Goal: Task Accomplishment & Management: Manage account settings

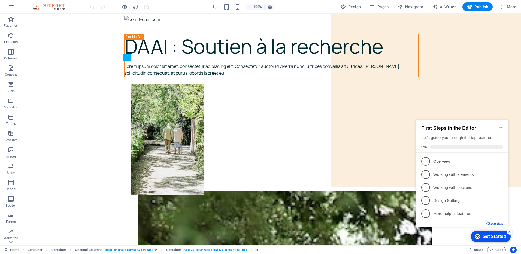
click at [497, 224] on button "Close this" at bounding box center [494, 223] width 17 height 4
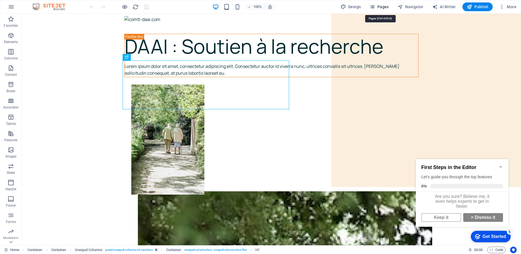
click at [385, 5] on span "Pages" at bounding box center [378, 6] width 19 height 5
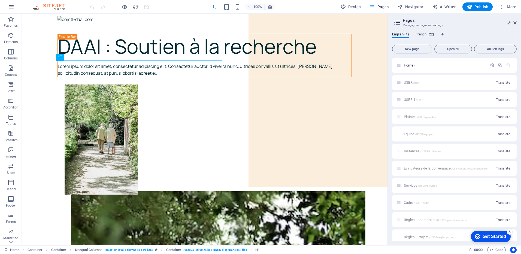
click at [428, 33] on span "French (22)" at bounding box center [425, 35] width 19 height 8
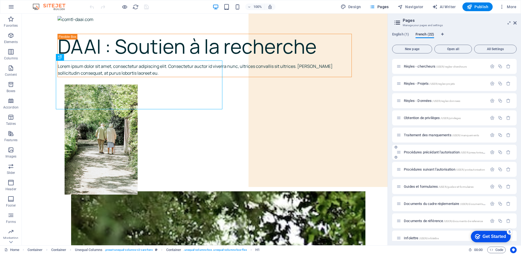
scroll to position [163, 0]
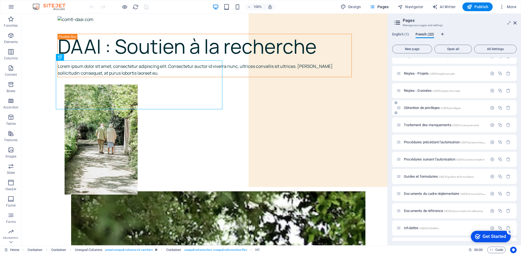
click at [423, 108] on span "Obtention de privilèges /USER/privileges" at bounding box center [432, 108] width 57 height 4
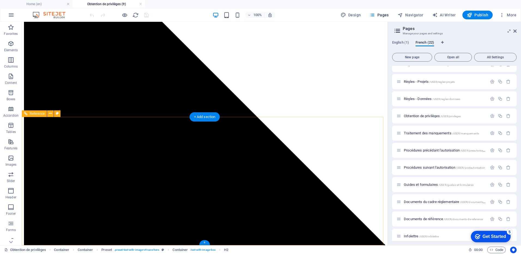
scroll to position [315, 0]
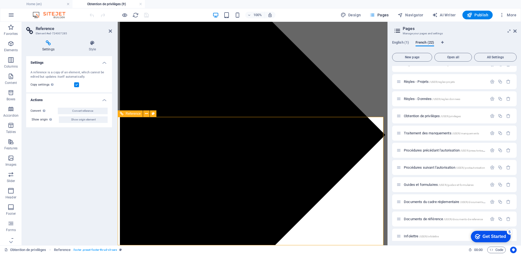
click at [108, 32] on header "Reference Element #ed-724007285" at bounding box center [69, 29] width 86 height 14
click at [424, 132] on span "Traitement des manquements /USER/manquements" at bounding box center [441, 133] width 75 height 4
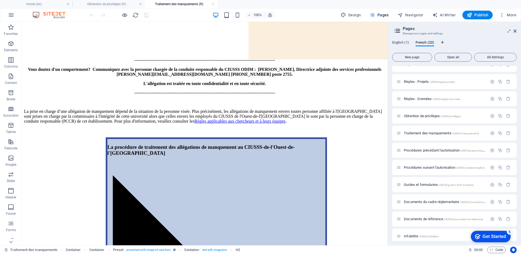
scroll to position [136, 0]
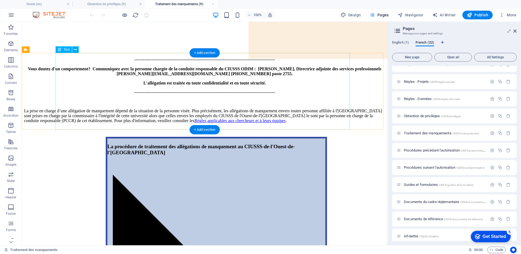
click at [147, 118] on div "-------------------------------------------------------------------------------…" at bounding box center [204, 94] width 361 height 75
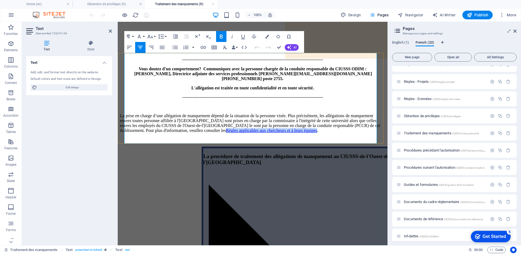
drag, startPoint x: 230, startPoint y: 132, endPoint x: 125, endPoint y: 134, distance: 105.5
click at [125, 133] on p "La prise en charge d’une allégation de manquement dépend de la situation de la …" at bounding box center [252, 123] width 265 height 20
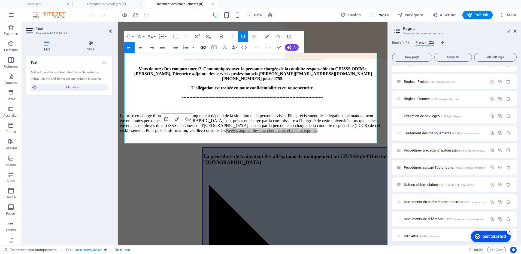
click at [203, 47] on icon "button" at bounding box center [203, 47] width 7 height 7
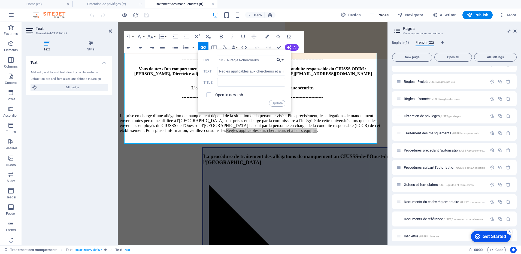
click at [283, 60] on button "Choose Link" at bounding box center [280, 60] width 10 height 9
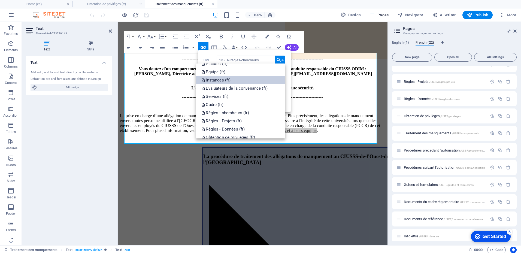
scroll to position [54, 0]
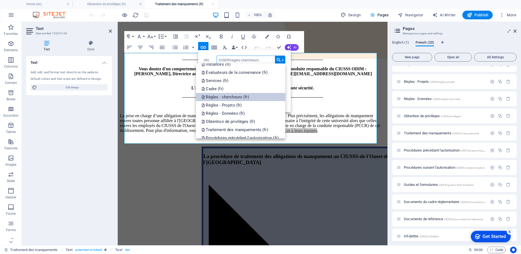
click at [218, 98] on p "Règles - chercheurs (fr)" at bounding box center [225, 97] width 48 height 8
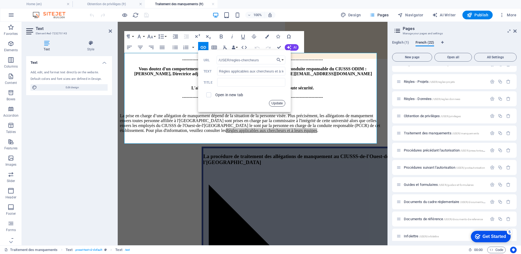
click at [275, 103] on button "Update" at bounding box center [277, 103] width 16 height 7
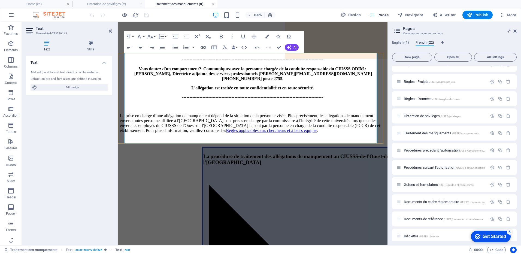
click at [256, 128] on p "La prise en charge d’une allégation de manquement dépend de la situation de la …" at bounding box center [252, 123] width 265 height 20
click at [110, 31] on icon at bounding box center [110, 31] width 3 height 4
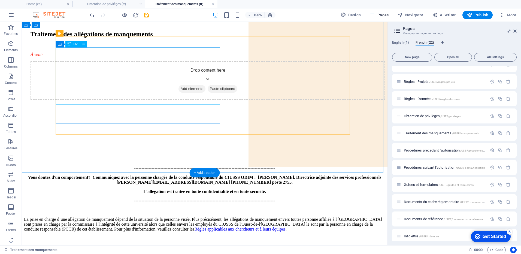
scroll to position [0, 0]
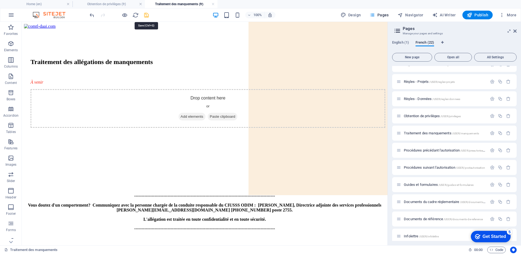
click at [147, 14] on icon "save" at bounding box center [146, 15] width 6 height 6
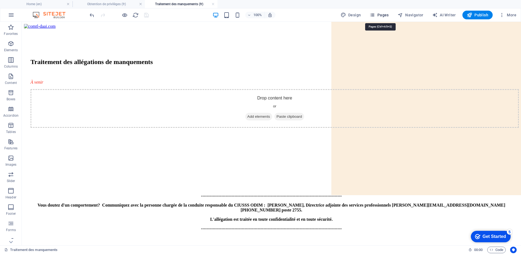
click at [383, 16] on span "Pages" at bounding box center [378, 14] width 19 height 5
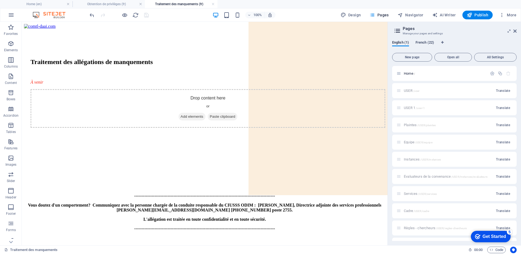
click at [421, 43] on span "French (22)" at bounding box center [425, 43] width 19 height 8
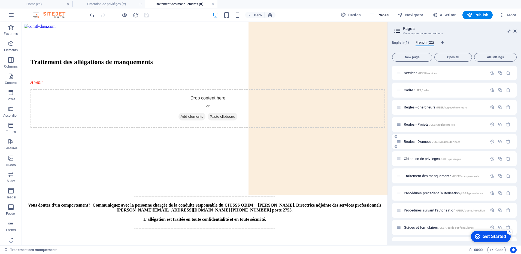
scroll to position [136, 0]
click at [419, 177] on span "Procédures précédant l'autorisation /USER/preautorisation" at bounding box center [446, 177] width 84 height 4
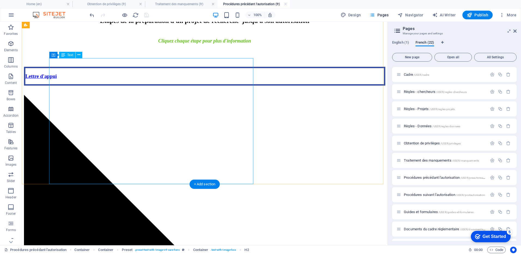
scroll to position [463, 0]
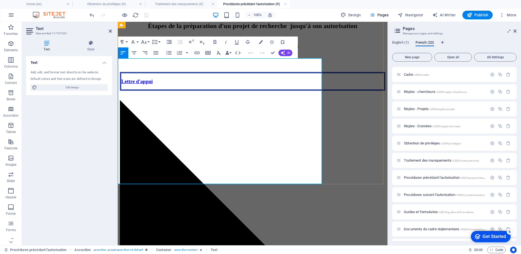
drag, startPoint x: 184, startPoint y: 76, endPoint x: 242, endPoint y: 75, distance: 58.3
click at [196, 53] on icon "button" at bounding box center [197, 53] width 7 height 7
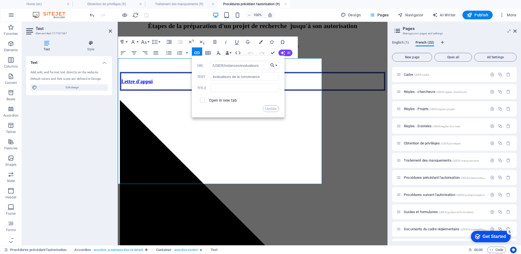
click at [277, 67] on button "Choose Link" at bounding box center [274, 65] width 10 height 9
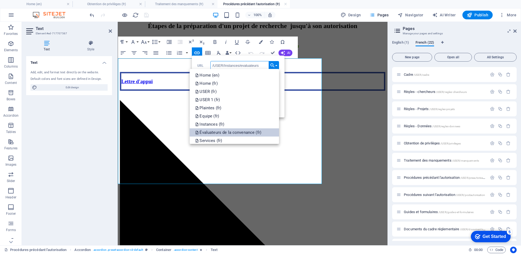
click at [241, 131] on p "Évaluateurs de la convenance (fr)" at bounding box center [228, 132] width 67 height 8
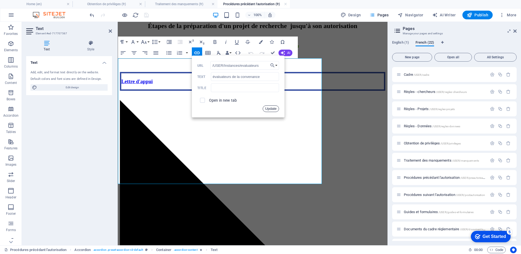
click at [269, 110] on button "Update" at bounding box center [271, 108] width 16 height 7
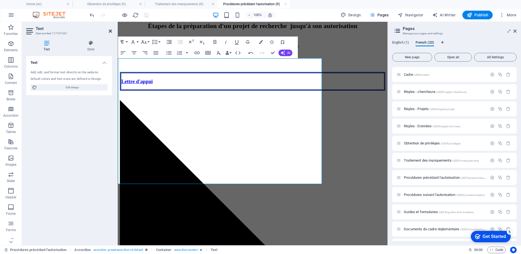
click at [110, 32] on icon at bounding box center [110, 31] width 3 height 4
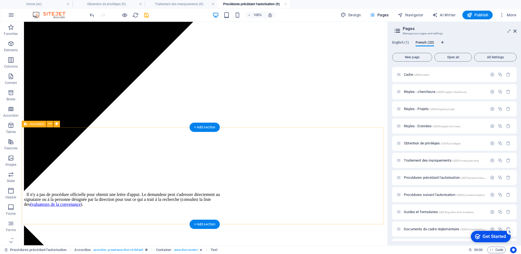
scroll to position [790, 0]
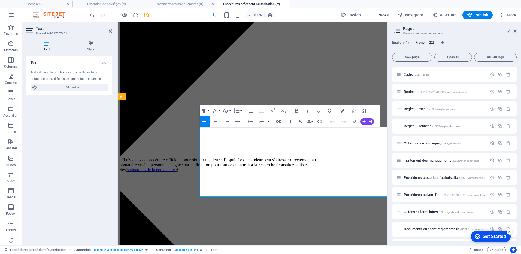
scroll to position [819, 0]
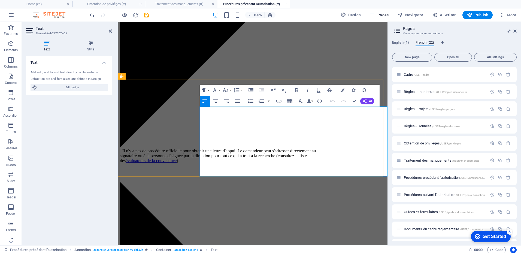
drag, startPoint x: 316, startPoint y: 145, endPoint x: 267, endPoint y: 151, distance: 48.6
click at [279, 101] on icon "button" at bounding box center [278, 101] width 5 height 3
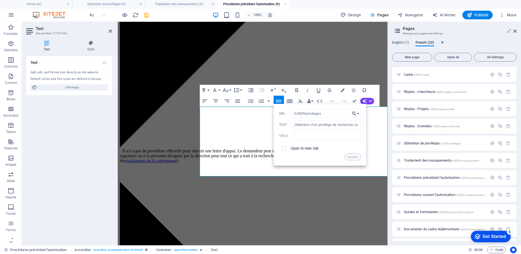
click at [358, 114] on button "Choose Link" at bounding box center [355, 113] width 10 height 9
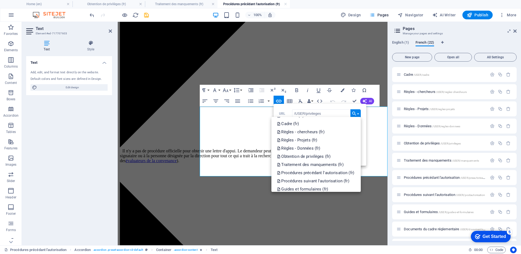
scroll to position [82, 0]
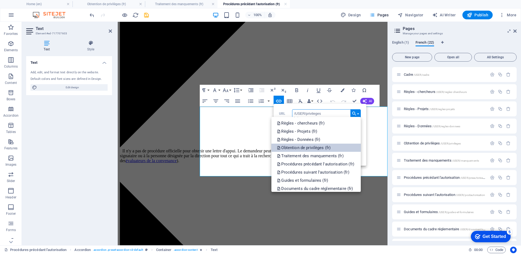
click at [305, 146] on p "Obtention de privilèges (fr)" at bounding box center [304, 148] width 55 height 8
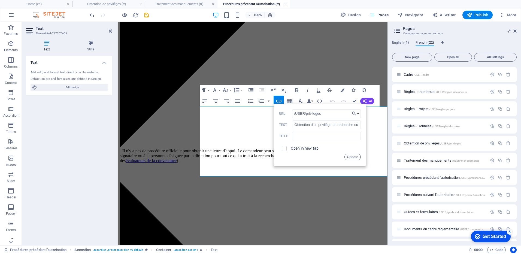
click at [352, 157] on button "Update" at bounding box center [352, 157] width 16 height 7
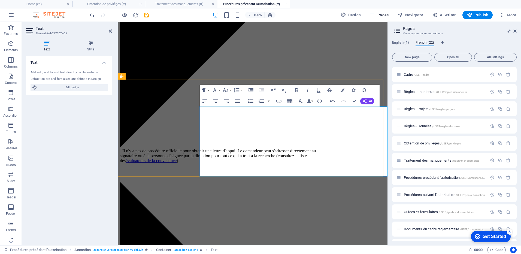
drag, startPoint x: 263, startPoint y: 172, endPoint x: 315, endPoint y: 174, distance: 51.3
type input "[URL][DOMAIN_NAME]"
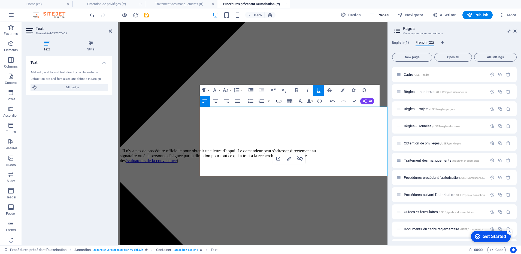
type input "Procédure institutionnelle"
click at [277, 101] on icon "button" at bounding box center [278, 101] width 7 height 7
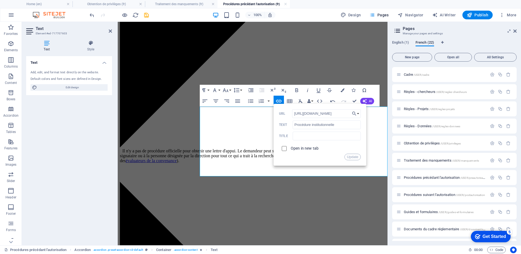
click at [285, 149] on input "checkbox" at bounding box center [283, 147] width 5 height 5
checkbox input "true"
click at [353, 157] on button "Update" at bounding box center [352, 157] width 16 height 7
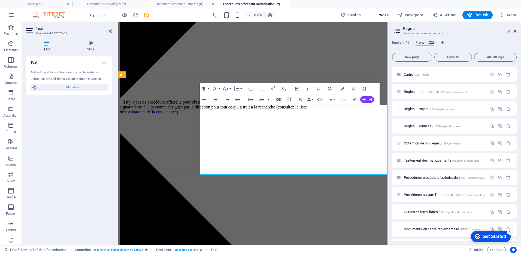
scroll to position [901, 0]
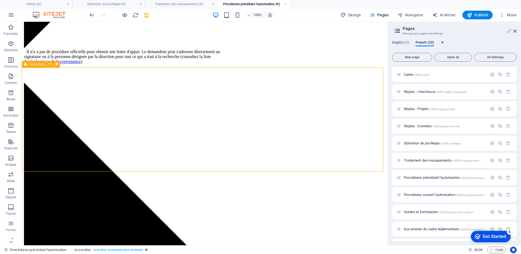
scroll to position [926, 0]
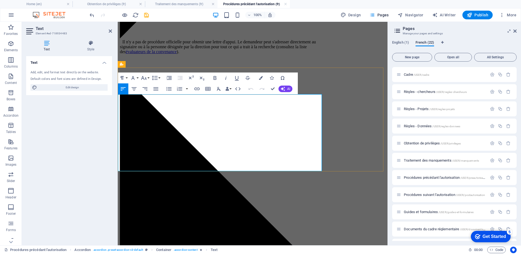
drag, startPoint x: 289, startPoint y: 153, endPoint x: 147, endPoint y: 159, distance: 142.4
click at [223, 140] on icon "button" at bounding box center [224, 139] width 7 height 7
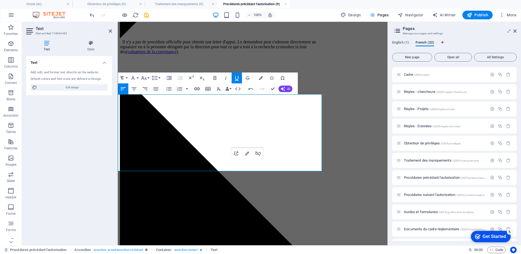
click at [195, 87] on icon "button" at bounding box center [197, 89] width 7 height 7
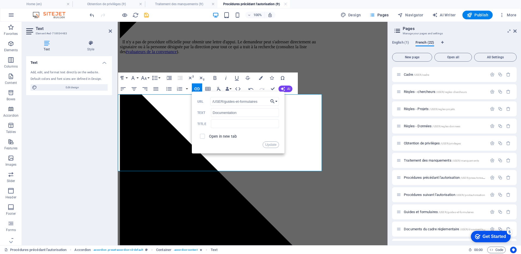
click at [276, 102] on button "Choose Link" at bounding box center [274, 101] width 10 height 9
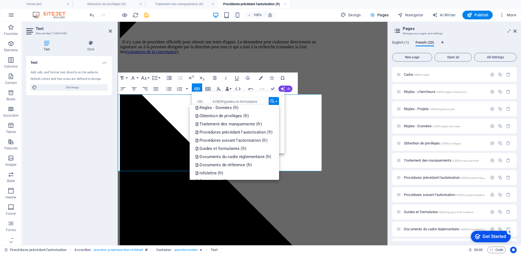
scroll to position [109, 0]
click at [226, 140] on p "Guides et formulaires (fr)" at bounding box center [221, 141] width 52 height 8
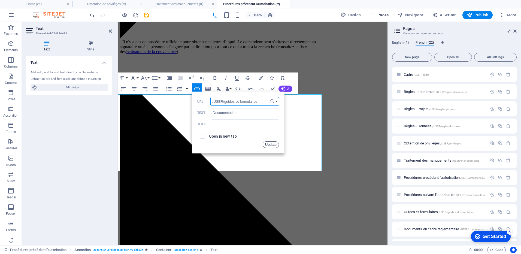
drag, startPoint x: 272, startPoint y: 145, endPoint x: 154, endPoint y: 123, distance: 119.9
click at [272, 145] on button "Update" at bounding box center [271, 144] width 16 height 7
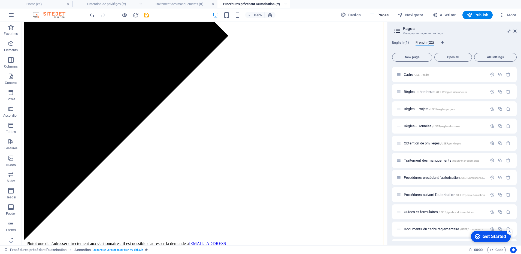
scroll to position [1172, 0]
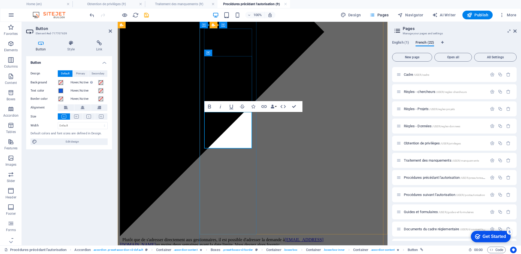
drag, startPoint x: 214, startPoint y: 115, endPoint x: 249, endPoint y: 140, distance: 43.3
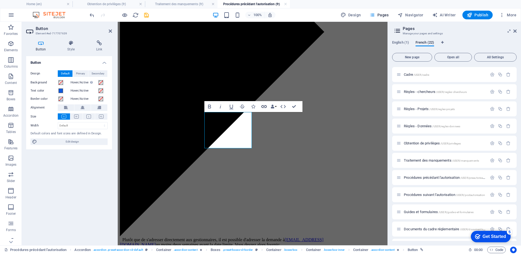
click at [262, 106] on icon "button" at bounding box center [264, 106] width 7 height 7
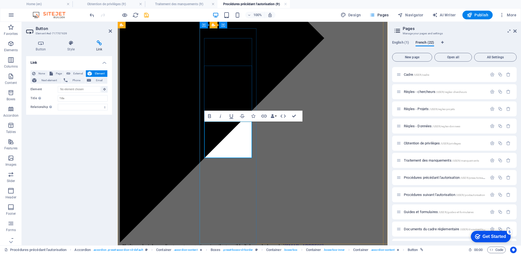
scroll to position [1162, 0]
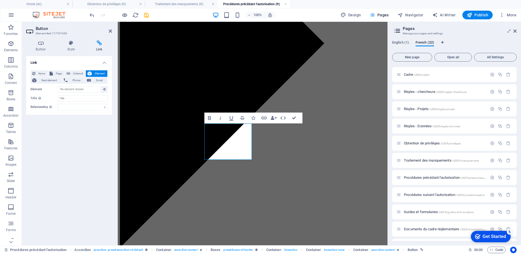
click at [97, 43] on icon at bounding box center [99, 42] width 26 height 5
click at [74, 74] on span "External" at bounding box center [78, 73] width 12 height 7
select select "blank"
click at [96, 72] on span "Element" at bounding box center [99, 73] width 12 height 7
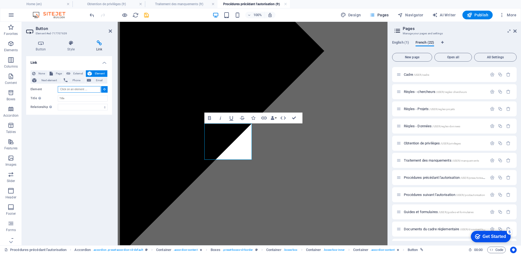
scroll to position [1150, 0]
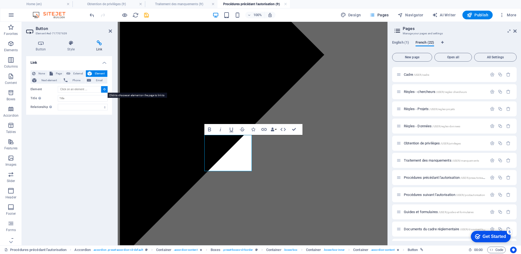
click at [104, 90] on icon at bounding box center [104, 89] width 2 height 3
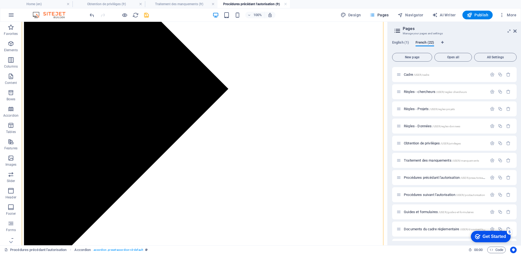
scroll to position [1121, 0]
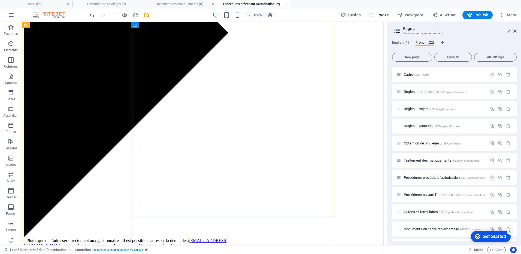
scroll to position [1176, 0]
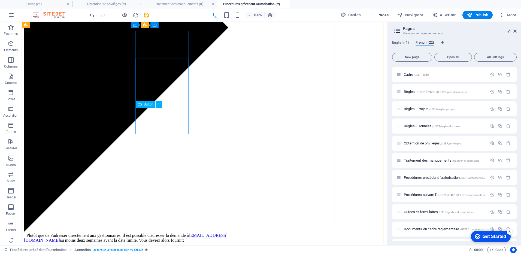
scroll to position [1169, 0]
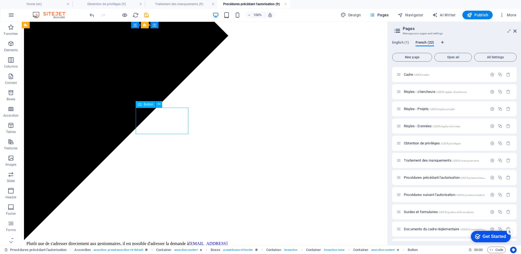
drag, startPoint x: 175, startPoint y: 120, endPoint x: 78, endPoint y: 120, distance: 96.2
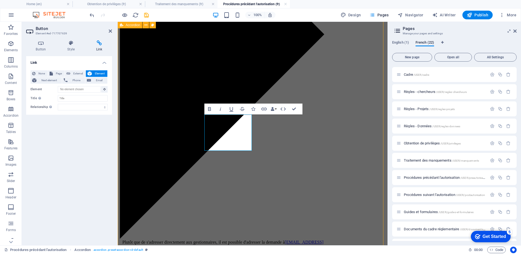
scroll to position [1162, 0]
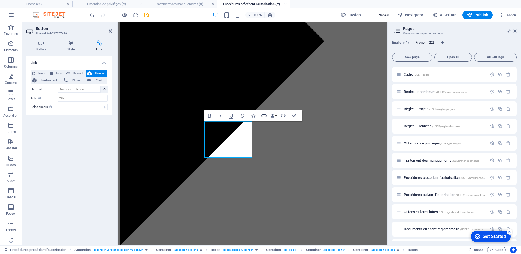
click at [263, 114] on icon "button" at bounding box center [264, 116] width 7 height 7
click at [37, 74] on button "None" at bounding box center [39, 73] width 17 height 7
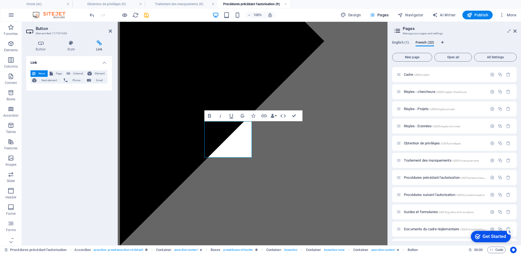
click at [73, 146] on div "Link None Page External Element Next element Phone Email Page Home Home USER US…" at bounding box center [69, 148] width 86 height 185
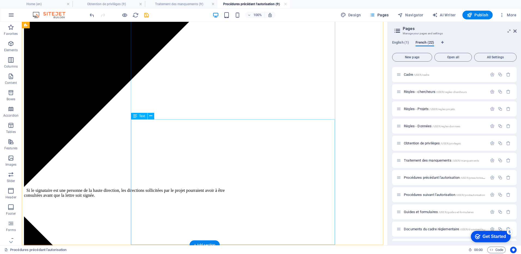
scroll to position [1717, 0]
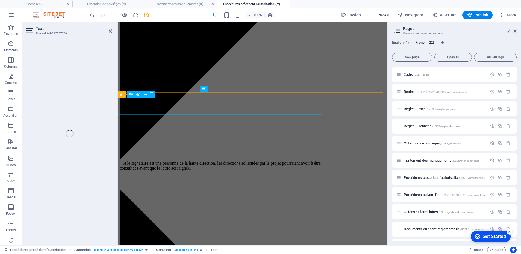
scroll to position [1769, 0]
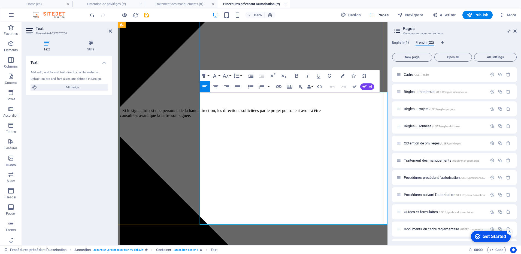
drag, startPoint x: 370, startPoint y: 102, endPoint x: 273, endPoint y: 110, distance: 97.1
click at [279, 87] on icon "button" at bounding box center [278, 86] width 7 height 7
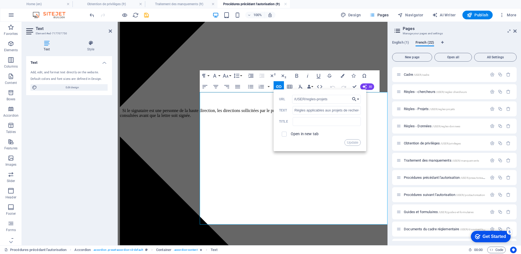
click at [359, 101] on button "Choose Link" at bounding box center [355, 99] width 10 height 9
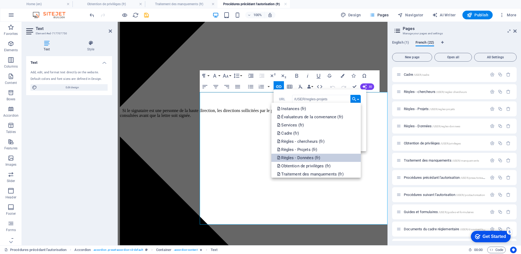
scroll to position [54, 0]
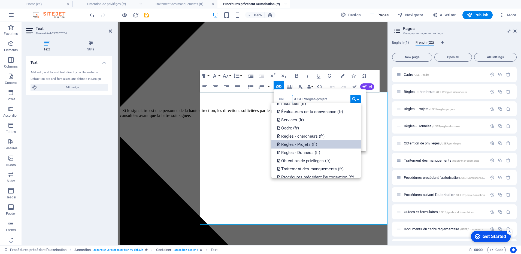
click at [305, 144] on p "Règles - Projets (fr)" at bounding box center [297, 144] width 41 height 8
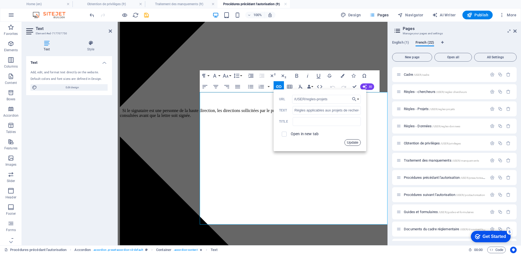
click at [354, 142] on button "Update" at bounding box center [352, 142] width 16 height 7
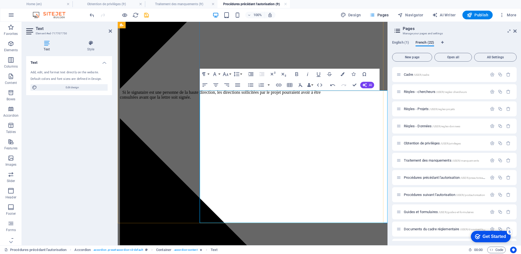
scroll to position [1796, 0]
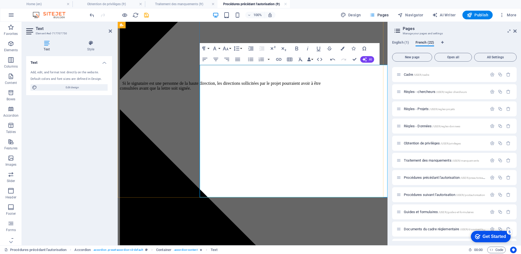
type input "/USER/documentation"
type input "Documentation"
click at [278, 58] on icon "button" at bounding box center [278, 59] width 5 height 3
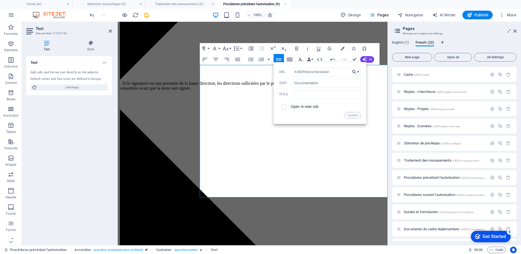
click at [357, 73] on icon "button" at bounding box center [353, 72] width 5 height 7
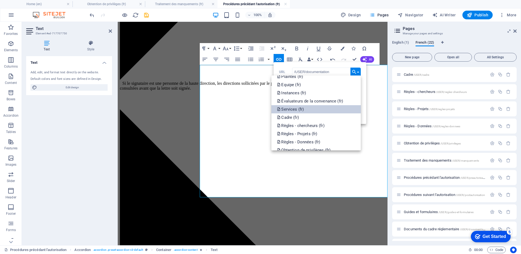
scroll to position [98, 0]
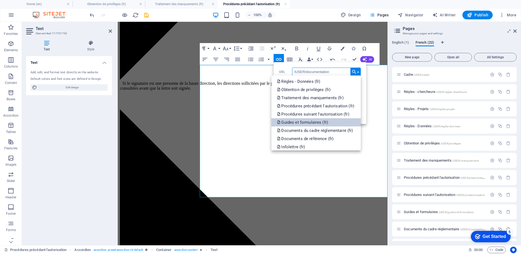
click at [317, 122] on p "Guides et formulaires (fr)" at bounding box center [303, 122] width 52 height 8
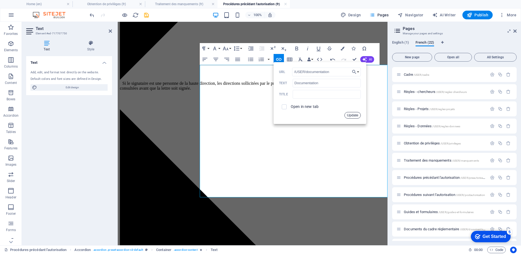
click at [351, 114] on button "Update" at bounding box center [352, 115] width 16 height 7
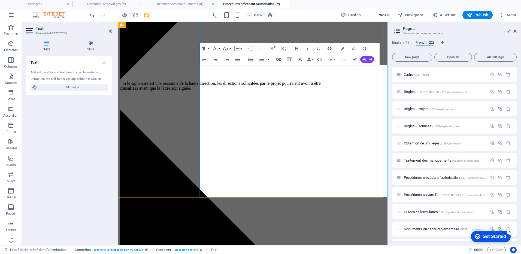
drag, startPoint x: 89, startPoint y: 9, endPoint x: 110, endPoint y: 31, distance: 30.6
click at [110, 31] on icon at bounding box center [110, 31] width 3 height 4
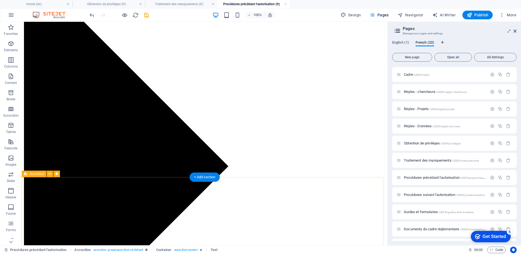
scroll to position [1962, 0]
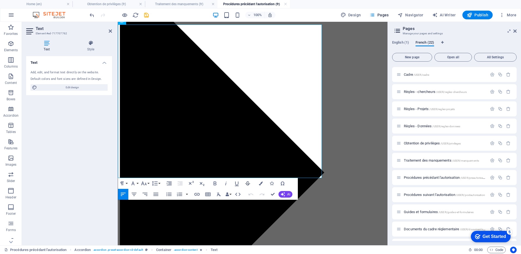
scroll to position [1996, 0]
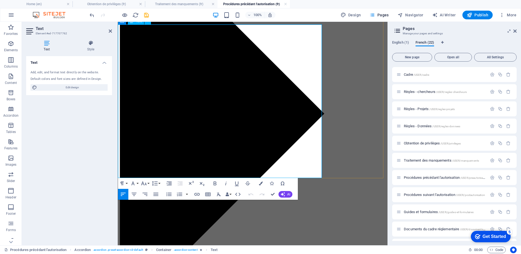
drag, startPoint x: 247, startPoint y: 140, endPoint x: 176, endPoint y: 147, distance: 70.7
click at [195, 194] on icon "button" at bounding box center [197, 194] width 7 height 7
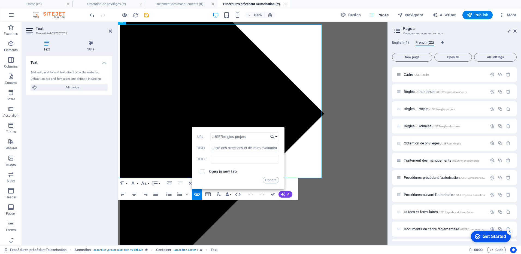
click at [277, 135] on button "Choose Link" at bounding box center [274, 136] width 10 height 9
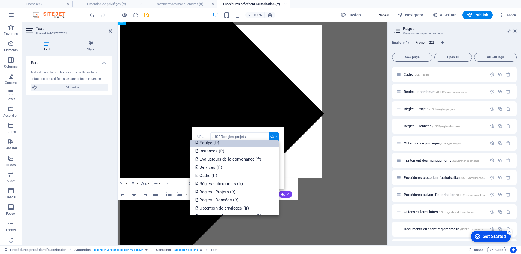
scroll to position [54, 0]
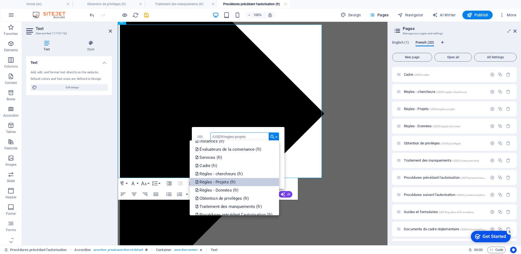
click at [224, 180] on p "Règles - Projets (fr)" at bounding box center [215, 182] width 41 height 8
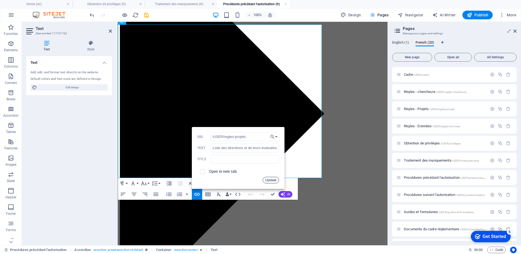
click at [272, 181] on button "Update" at bounding box center [271, 180] width 16 height 7
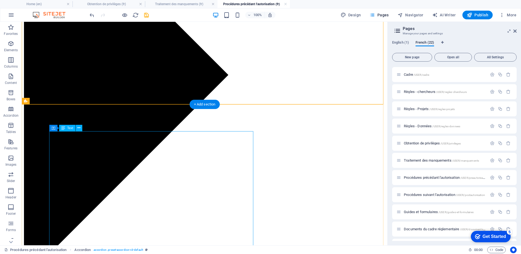
scroll to position [2046, 0]
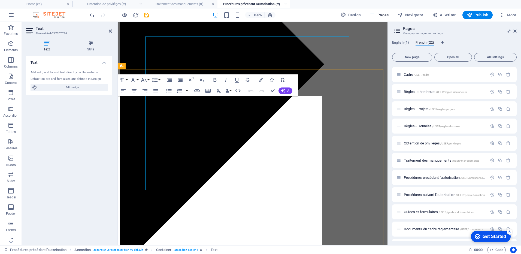
scroll to position [2105, 0]
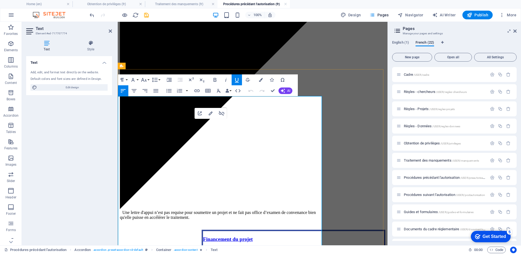
drag, startPoint x: 176, startPoint y: 127, endPoint x: 245, endPoint y: 128, distance: 69.8
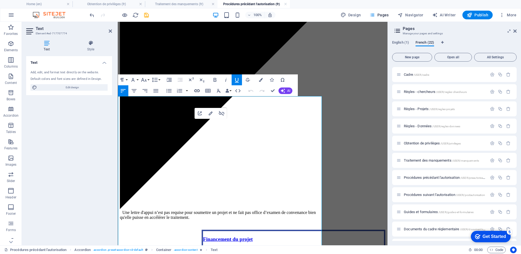
click at [197, 90] on icon "button" at bounding box center [196, 90] width 5 height 3
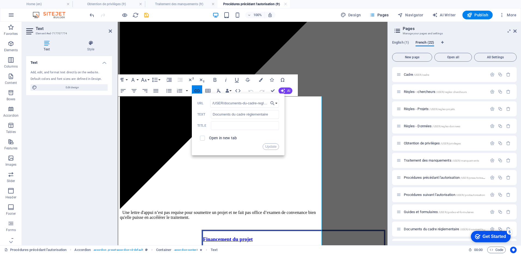
scroll to position [0, 12]
click at [275, 104] on button "Choose Link" at bounding box center [274, 103] width 10 height 9
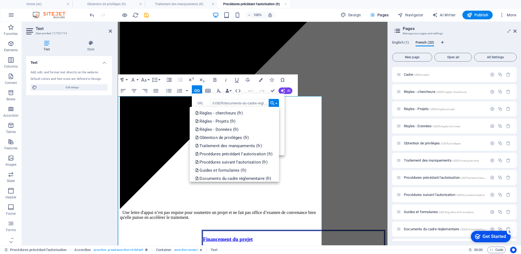
scroll to position [109, 0]
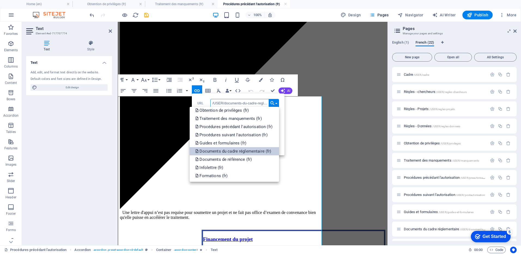
click at [228, 149] on p "Documents du cadre réglementaire (fr)" at bounding box center [233, 151] width 77 height 8
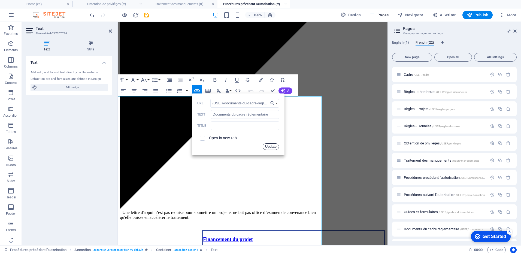
click at [272, 146] on button "Update" at bounding box center [271, 146] width 16 height 7
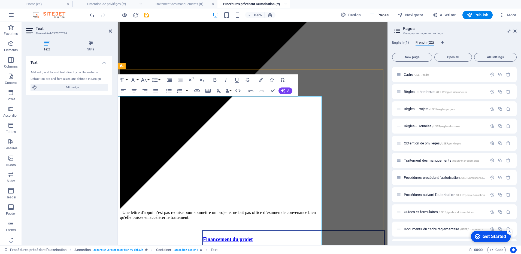
drag, startPoint x: 247, startPoint y: 162, endPoint x: 145, endPoint y: 169, distance: 102.2
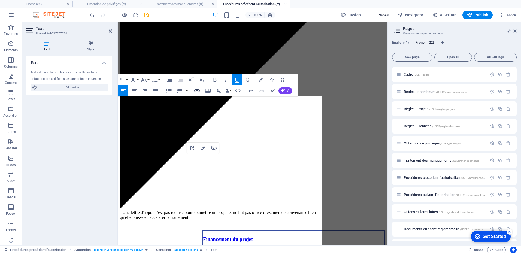
click at [194, 90] on icon "button" at bounding box center [197, 90] width 7 height 7
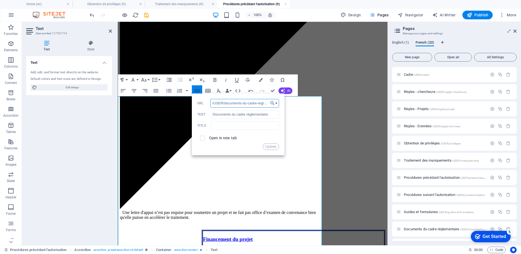
scroll to position [0, 12]
click at [278, 105] on button "Choose Link" at bounding box center [274, 103] width 10 height 9
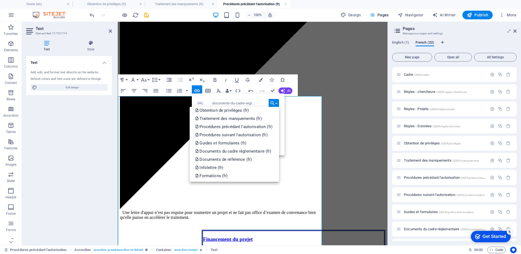
scroll to position [0, 0]
click at [253, 151] on p "Documents du cadre réglementaire (fr)" at bounding box center [233, 151] width 77 height 8
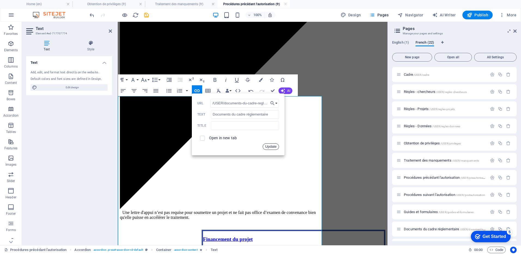
click at [274, 148] on button "Update" at bounding box center [271, 146] width 16 height 7
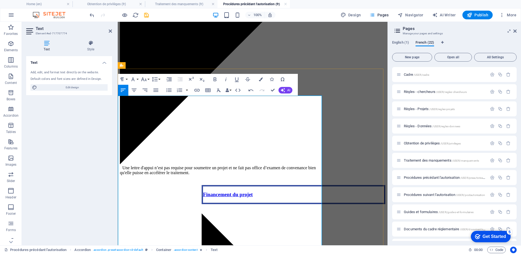
scroll to position [2242, 0]
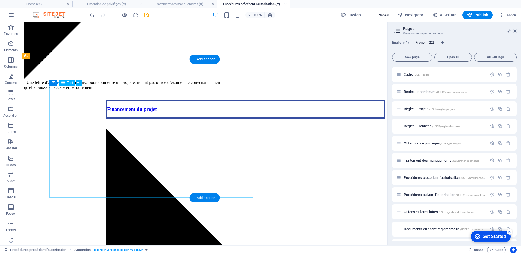
scroll to position [2236, 0]
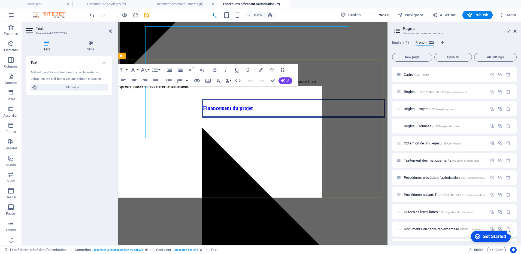
scroll to position [2296, 0]
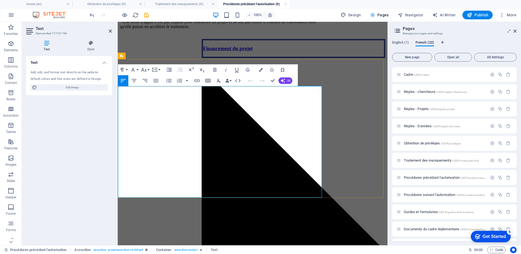
drag, startPoint x: 193, startPoint y: 104, endPoint x: 144, endPoint y: 112, distance: 49.2
click at [196, 80] on icon "button" at bounding box center [197, 80] width 7 height 7
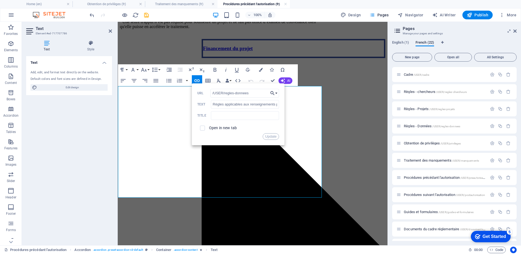
click at [277, 94] on button "Choose Link" at bounding box center [274, 93] width 10 height 9
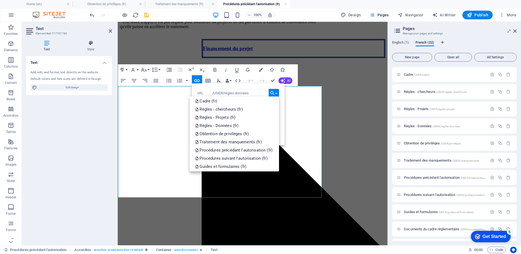
scroll to position [82, 0]
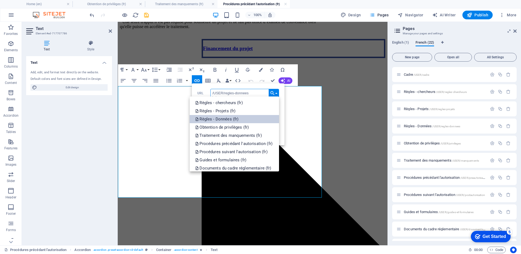
click at [228, 120] on p "Règles - Données (fr)" at bounding box center [217, 119] width 44 height 8
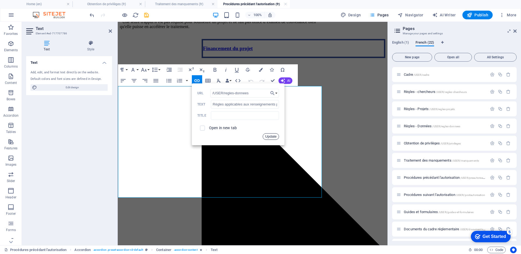
click at [270, 135] on button "Update" at bounding box center [271, 136] width 16 height 7
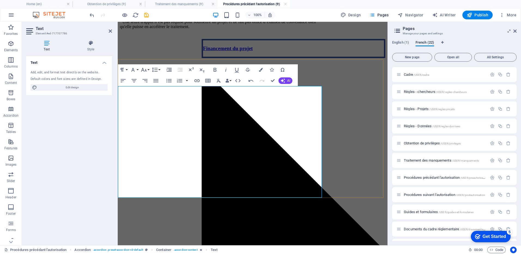
drag, startPoint x: 294, startPoint y: 151, endPoint x: 198, endPoint y: 157, distance: 96.9
type input "/USER/suivi"
type input "Suivi et autres procédures suivant l'autorisation"
click at [197, 80] on icon "button" at bounding box center [197, 80] width 7 height 7
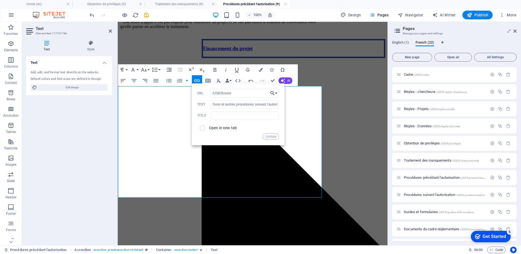
click at [277, 93] on button "Choose Link" at bounding box center [274, 93] width 10 height 9
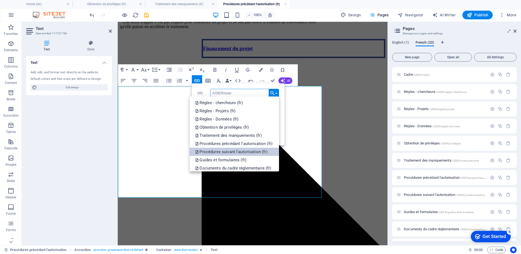
click at [244, 153] on p "Procédures suivant l'autorisation (fr)" at bounding box center [231, 152] width 73 height 8
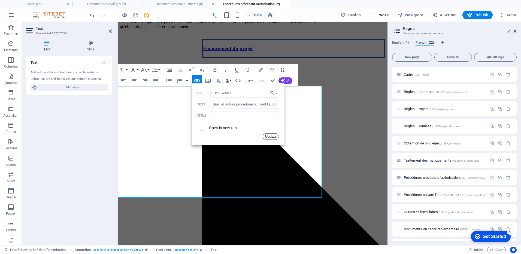
click at [268, 136] on button "Update" at bounding box center [271, 136] width 16 height 7
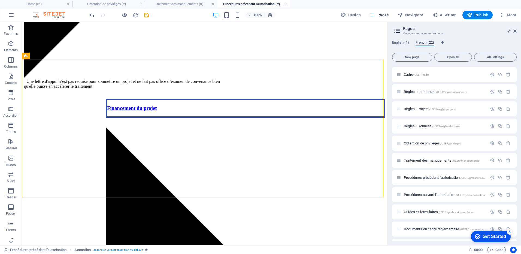
click at [144, 17] on icon "save" at bounding box center [146, 15] width 6 height 6
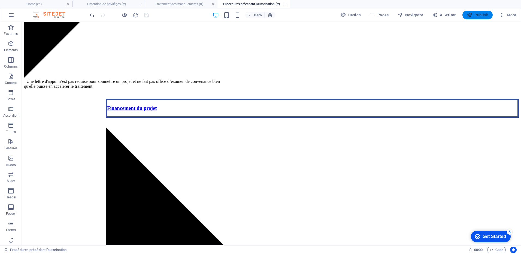
click at [472, 16] on icon "button" at bounding box center [469, 14] width 5 height 5
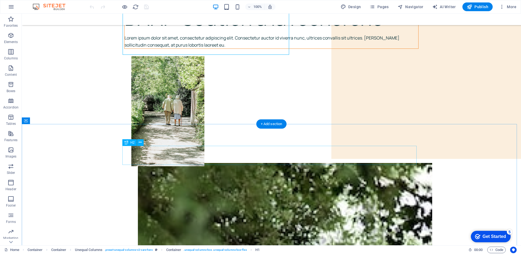
scroll to position [54, 0]
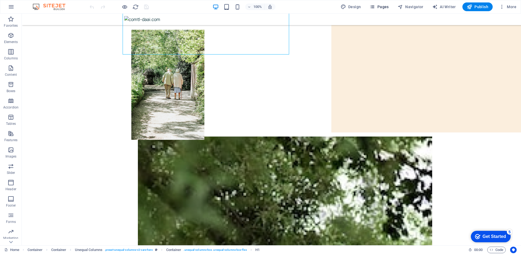
click at [387, 6] on span "Pages" at bounding box center [378, 6] width 19 height 5
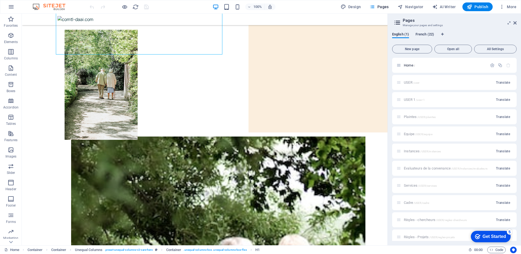
click at [423, 35] on span "French (22)" at bounding box center [425, 35] width 19 height 8
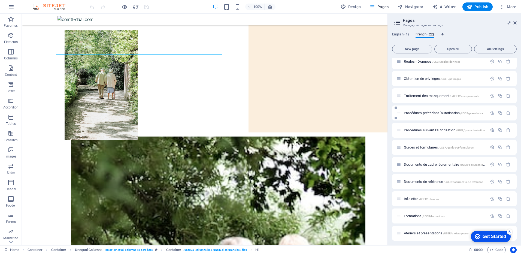
scroll to position [195, 0]
click at [420, 163] on span "Documents du cadre réglementaire /USER/documents-cadre" at bounding box center [447, 162] width 87 height 4
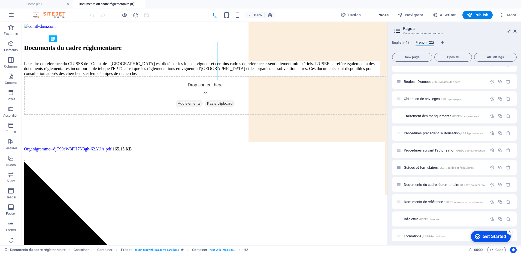
scroll to position [0, 0]
click at [429, 134] on span "Procédures précédant l'autorisation /USER/preautorisation" at bounding box center [446, 133] width 84 height 4
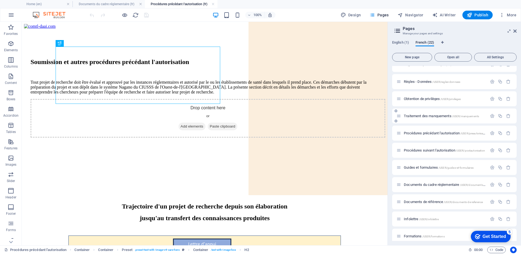
click at [428, 120] on div "Traitement des manquements /USER/manquements" at bounding box center [454, 115] width 125 height 15
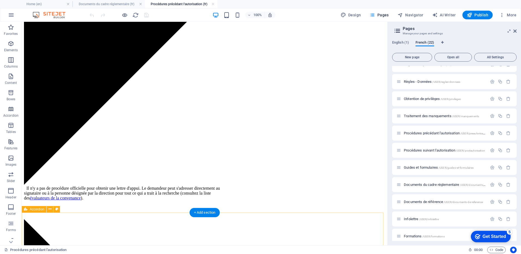
scroll to position [790, 0]
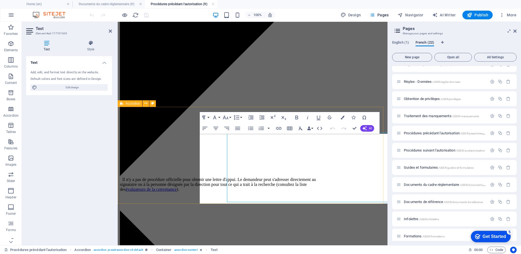
scroll to position [792, 0]
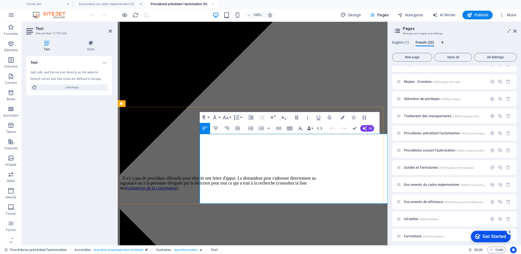
click at [109, 30] on icon at bounding box center [110, 31] width 3 height 4
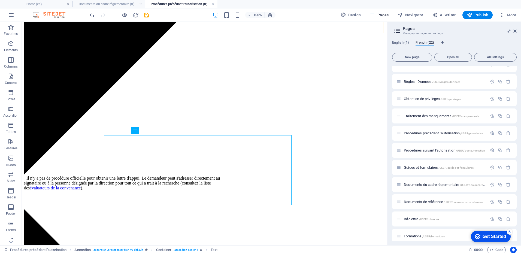
scroll to position [790, 0]
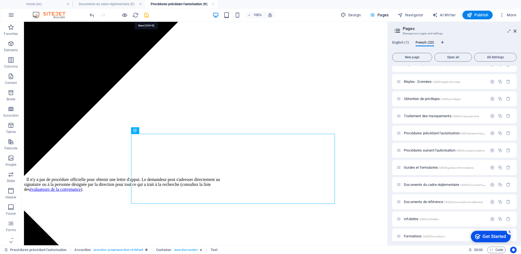
click at [144, 15] on icon "save" at bounding box center [146, 15] width 6 height 6
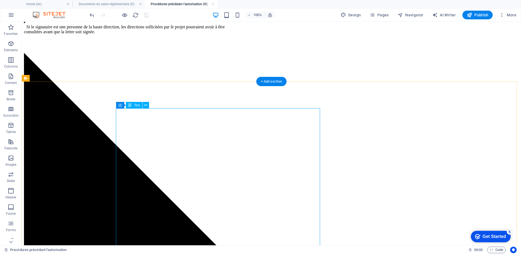
scroll to position [1907, 0]
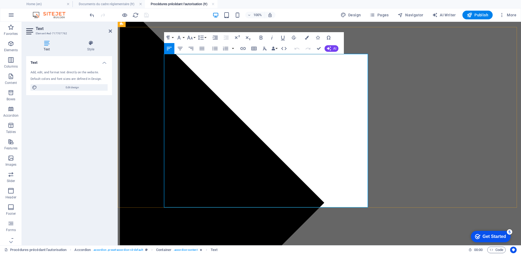
drag, startPoint x: 293, startPoint y: 168, endPoint x: 223, endPoint y: 177, distance: 71.2
click at [240, 48] on icon "button" at bounding box center [242, 48] width 5 height 3
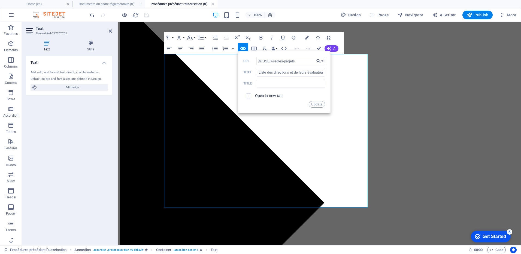
click at [322, 61] on button "Choose Link" at bounding box center [320, 61] width 10 height 9
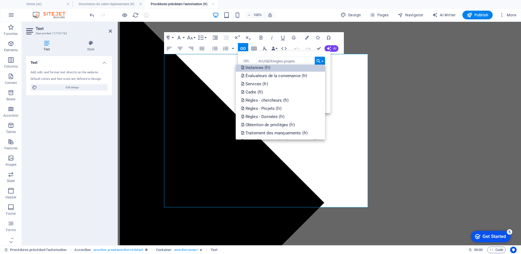
scroll to position [54, 0]
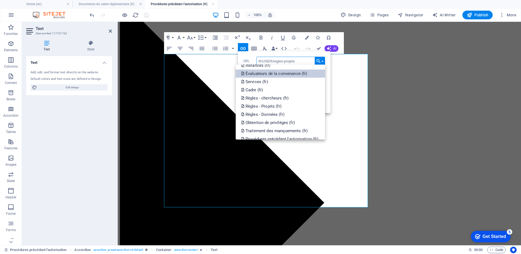
click at [275, 73] on p "Évaluateurs de la convenance (fr)" at bounding box center [274, 73] width 67 height 8
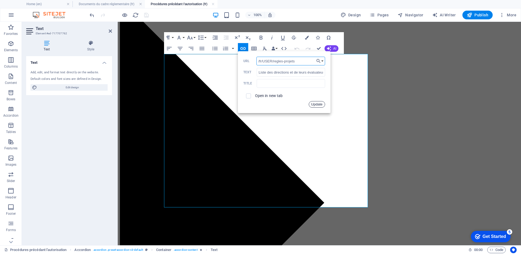
drag, startPoint x: 319, startPoint y: 102, endPoint x: 201, endPoint y: 81, distance: 119.9
click at [319, 102] on button "Update" at bounding box center [317, 104] width 16 height 7
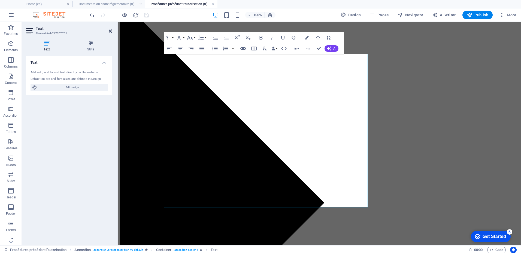
click at [110, 30] on icon at bounding box center [110, 31] width 3 height 4
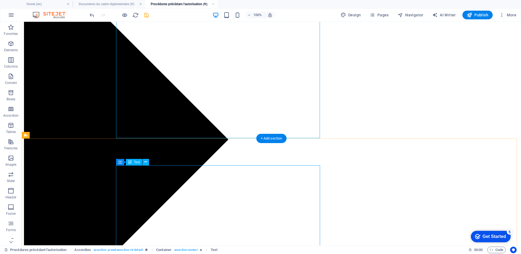
scroll to position [1989, 0]
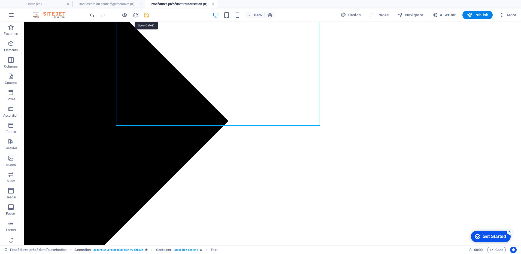
click at [146, 14] on icon "save" at bounding box center [146, 15] width 6 height 6
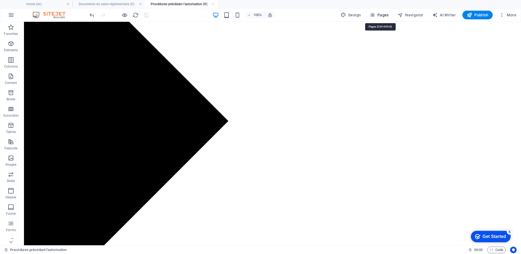
click at [381, 13] on span "Pages" at bounding box center [378, 14] width 19 height 5
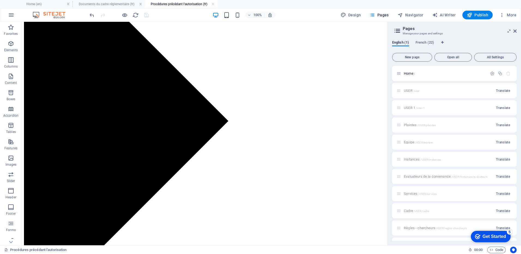
click at [424, 47] on div "English (1) French (22)" at bounding box center [454, 45] width 125 height 10
click at [424, 44] on span "French (22)" at bounding box center [425, 43] width 19 height 8
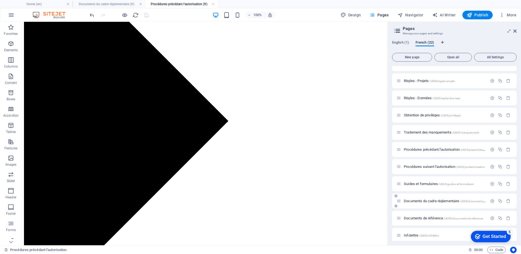
scroll to position [191, 0]
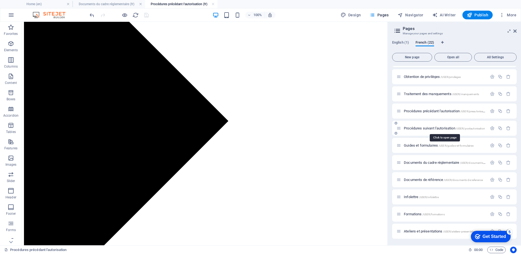
click at [423, 128] on span "Procédures suivant l'autorisation /USER/postautorisation" at bounding box center [444, 128] width 81 height 4
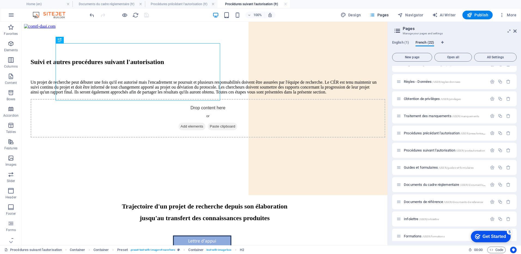
scroll to position [0, 0]
click at [428, 41] on span "French (22)" at bounding box center [425, 43] width 19 height 8
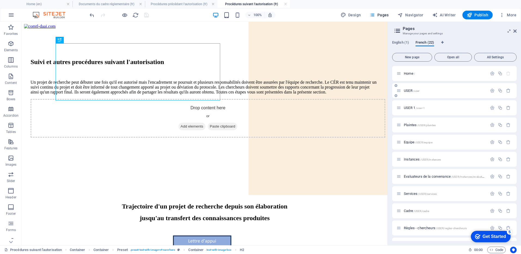
click at [406, 91] on span "USER /user" at bounding box center [412, 91] width 16 height 4
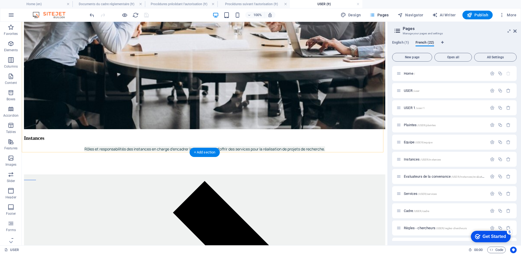
scroll to position [463, 0]
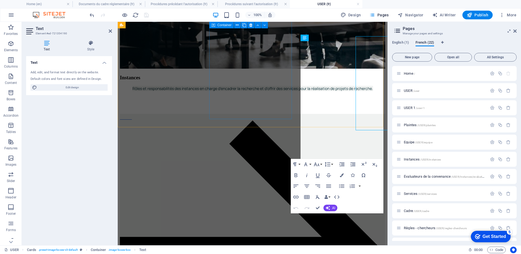
scroll to position [477, 0]
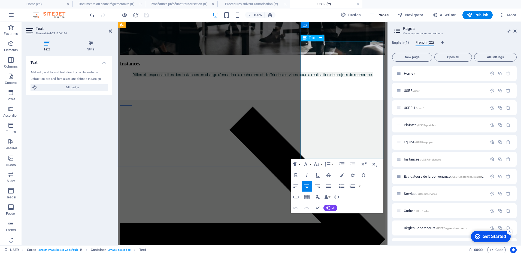
drag, startPoint x: 312, startPoint y: 119, endPoint x: 321, endPoint y: 126, distance: 11.0
click at [298, 196] on icon "button" at bounding box center [295, 197] width 5 height 3
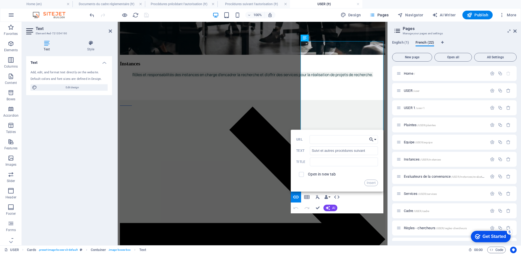
click at [374, 139] on button "Choose Link" at bounding box center [373, 139] width 10 height 9
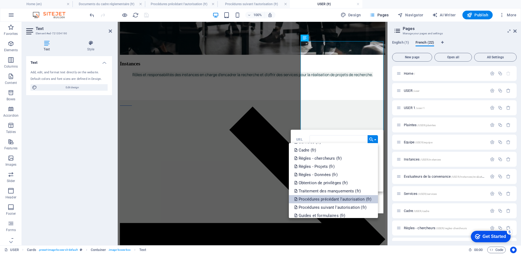
scroll to position [82, 0]
click at [327, 198] on p "Procédures suivant l'autorisation (fr)" at bounding box center [330, 198] width 73 height 8
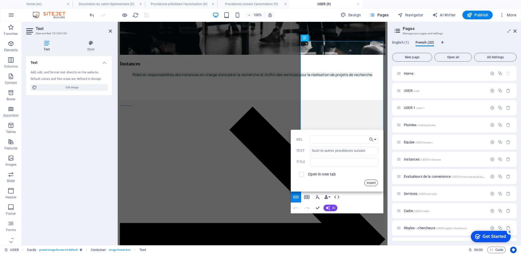
click at [371, 183] on button "Insert" at bounding box center [371, 183] width 14 height 7
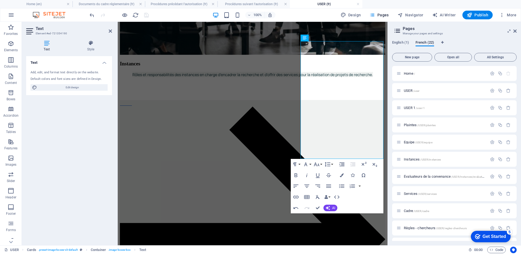
click at [101, 147] on div "Text Add, edit, and format text directly on the website. Default colors and fon…" at bounding box center [69, 148] width 86 height 185
click at [109, 30] on icon at bounding box center [110, 31] width 3 height 4
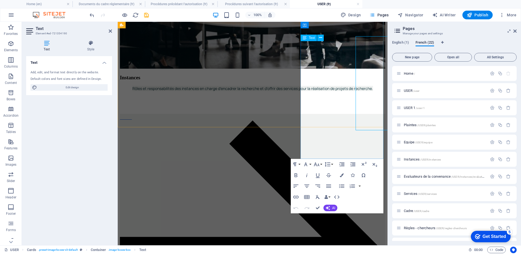
scroll to position [477, 0]
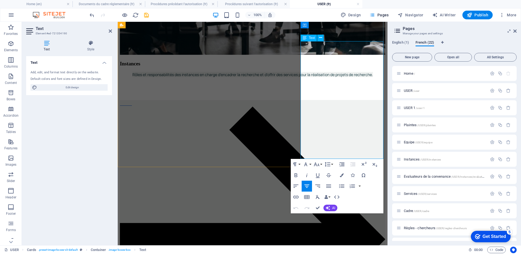
drag, startPoint x: 312, startPoint y: 120, endPoint x: 322, endPoint y: 127, distance: 12.0
click at [309, 164] on button "Font Family" at bounding box center [307, 164] width 10 height 11
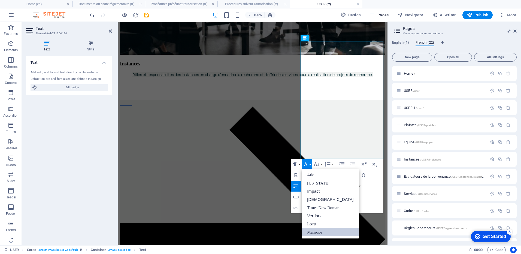
scroll to position [0, 0]
click at [318, 165] on icon "button" at bounding box center [317, 164] width 6 height 4
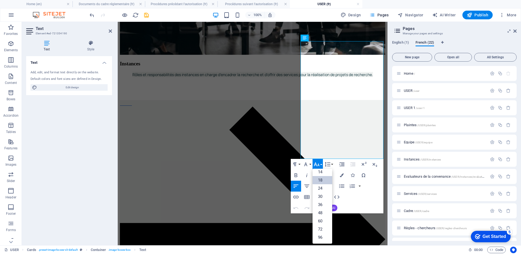
scroll to position [44, 0]
click at [324, 178] on link "18" at bounding box center [323, 180] width 20 height 8
click at [342, 175] on icon "button" at bounding box center [342, 175] width 4 height 4
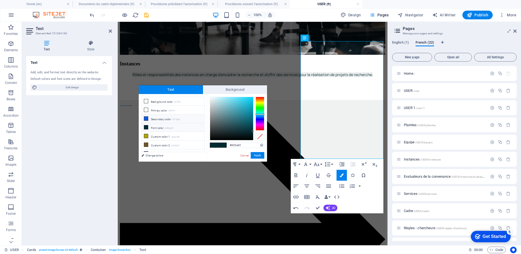
click at [145, 119] on icon at bounding box center [146, 119] width 4 height 4
type input "#115adc"
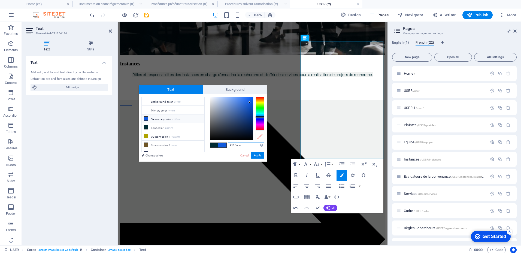
drag, startPoint x: 244, startPoint y: 145, endPoint x: 226, endPoint y: 143, distance: 17.5
click at [226, 143] on div "#115adc Supported formats #0852ed rgb(8, 82, 237) rgba(8, 82, 237, 90%) hsv(221…" at bounding box center [237, 167] width 60 height 147
click at [259, 154] on button "Apply" at bounding box center [258, 155] width 14 height 7
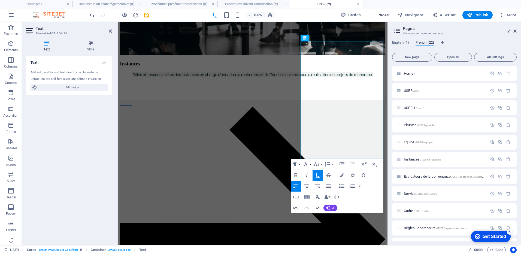
click at [100, 120] on div "Text Add, edit, and format text directly on the website. Default colors and fon…" at bounding box center [69, 148] width 86 height 185
click at [111, 32] on icon at bounding box center [110, 31] width 3 height 4
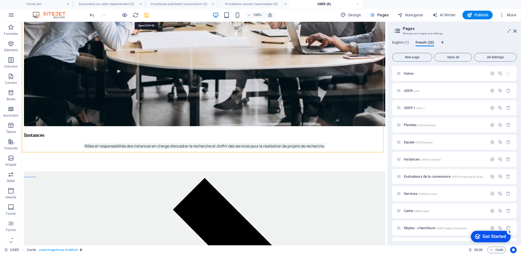
click at [145, 14] on icon "save" at bounding box center [146, 15] width 6 height 6
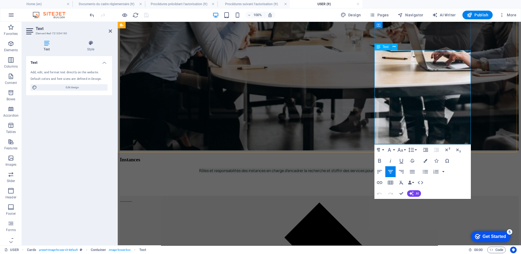
drag, startPoint x: 441, startPoint y: 122, endPoint x: 386, endPoint y: 121, distance: 55.3
click at [380, 184] on icon "button" at bounding box center [379, 182] width 7 height 7
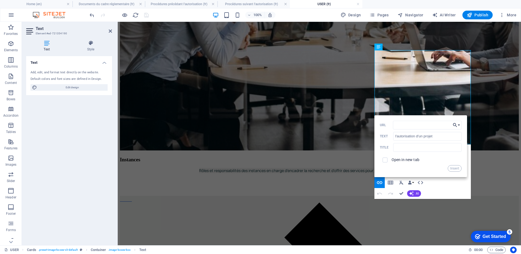
click at [459, 126] on button "Choose Link" at bounding box center [456, 125] width 10 height 9
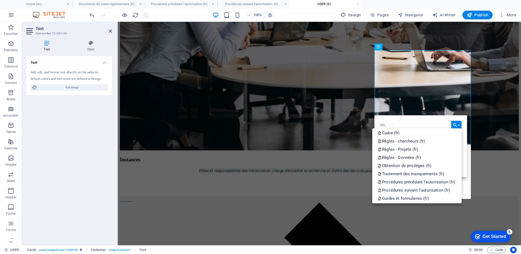
scroll to position [82, 0]
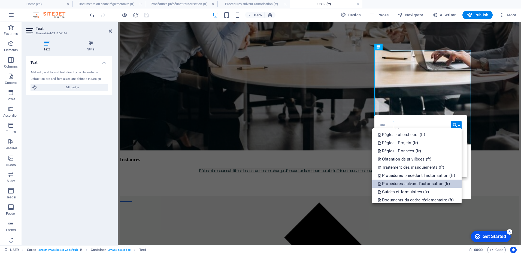
click at [408, 183] on p "Procédures suivant l'autorisation (fr)" at bounding box center [414, 184] width 73 height 8
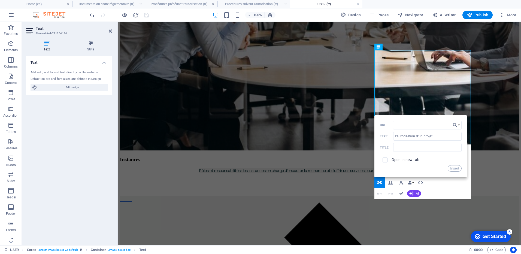
click at [455, 168] on button "Insert" at bounding box center [455, 168] width 14 height 7
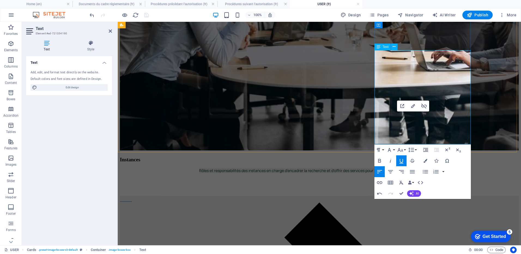
drag, startPoint x: 444, startPoint y: 120, endPoint x: 384, endPoint y: 120, distance: 59.9
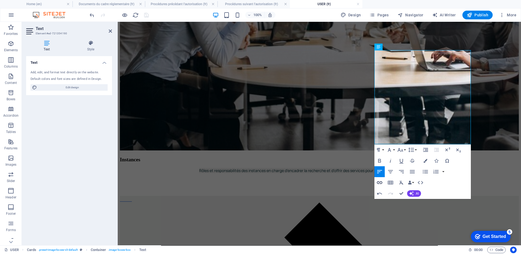
click at [380, 182] on icon "button" at bounding box center [379, 182] width 7 height 7
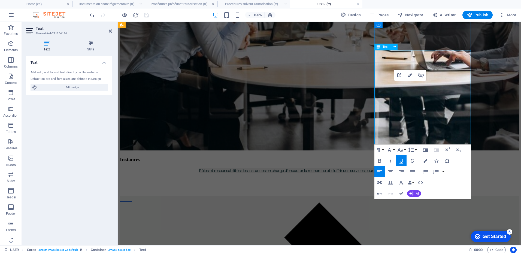
drag, startPoint x: 443, startPoint y: 121, endPoint x: 384, endPoint y: 117, distance: 58.5
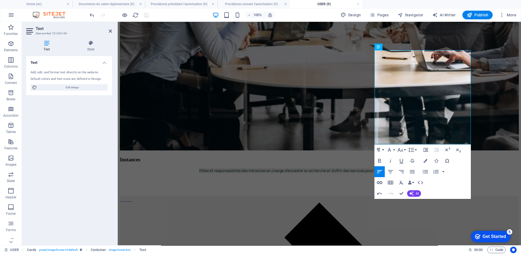
type input "l'autorisation d'un projet"
click at [380, 182] on icon "button" at bounding box center [379, 182] width 7 height 7
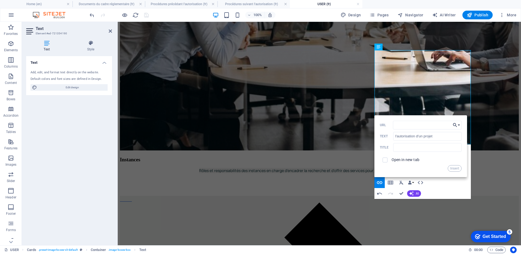
click at [457, 124] on icon "button" at bounding box center [454, 125] width 5 height 7
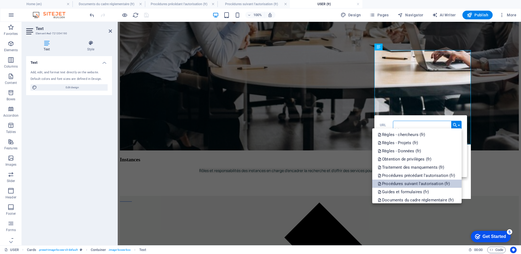
click at [421, 182] on p "Procédures suivant l'autorisation (fr)" at bounding box center [414, 184] width 73 height 8
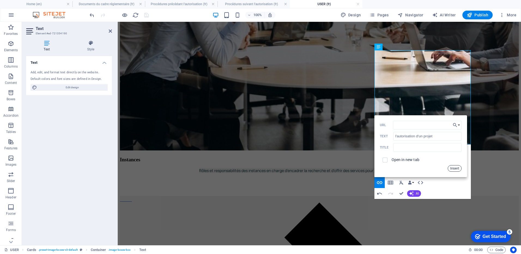
click at [450, 167] on button "Insert" at bounding box center [455, 168] width 14 height 7
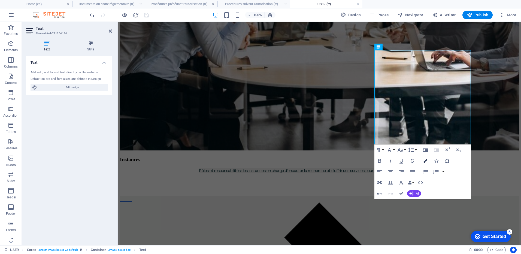
click at [424, 160] on icon "button" at bounding box center [425, 161] width 4 height 4
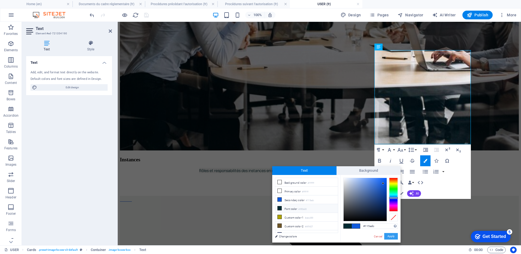
click at [391, 239] on button "Apply" at bounding box center [391, 236] width 14 height 7
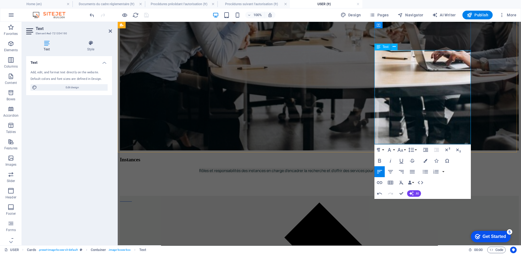
drag, startPoint x: 441, startPoint y: 120, endPoint x: 385, endPoint y: 119, distance: 55.9
click at [427, 162] on icon "button" at bounding box center [425, 161] width 4 height 4
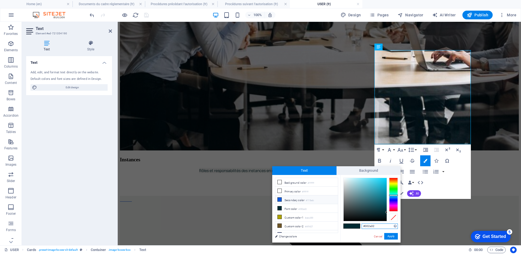
drag, startPoint x: 375, startPoint y: 226, endPoint x: 362, endPoint y: 225, distance: 12.6
click at [362, 225] on input "#002a32" at bounding box center [380, 225] width 36 height 5
paste input "115adc"
type input "#115adc"
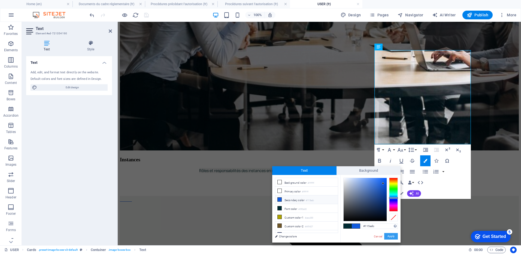
click at [394, 235] on button "Apply" at bounding box center [391, 236] width 14 height 7
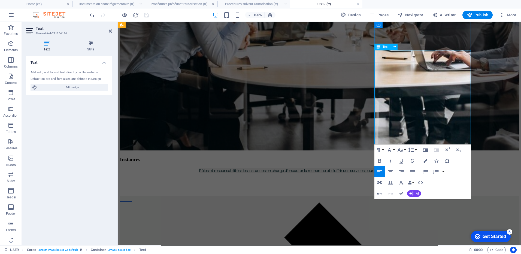
drag, startPoint x: 111, startPoint y: 30, endPoint x: 89, endPoint y: 8, distance: 31.0
click at [111, 30] on icon at bounding box center [110, 31] width 3 height 4
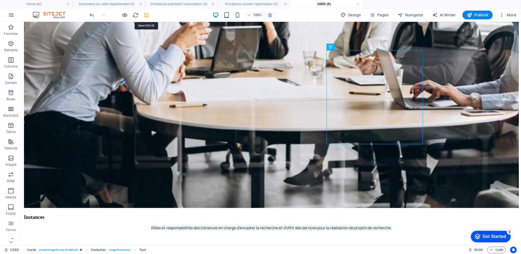
click at [144, 16] on icon "save" at bounding box center [146, 15] width 6 height 6
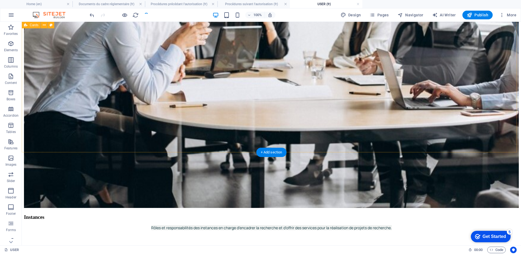
click at [474, 17] on span "Publish" at bounding box center [478, 14] width 22 height 5
